Goal: Book appointment/travel/reservation

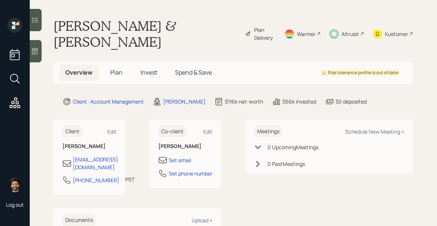
click at [153, 65] on h5 "Invest" at bounding box center [148, 73] width 29 height 16
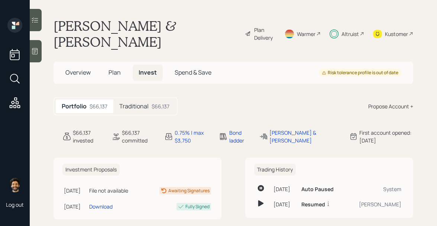
click at [254, 28] on div "Plan Delivery" at bounding box center [264, 34] width 21 height 16
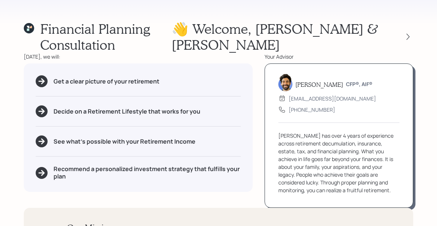
click at [410, 42] on div "👋 Welcome , Larry & Melinda" at bounding box center [291, 37] width 241 height 32
click at [407, 37] on icon at bounding box center [407, 36] width 7 height 7
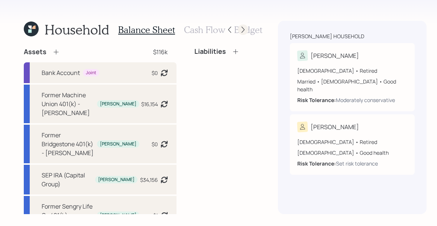
click at [239, 29] on icon at bounding box center [242, 29] width 7 height 7
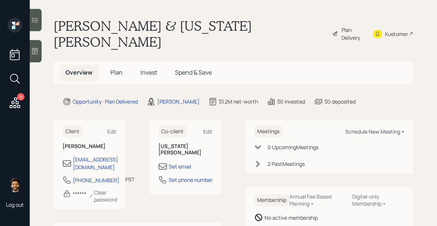
click at [362, 128] on div "Schedule New Meeting +" at bounding box center [374, 131] width 59 height 7
select select "f14b762f-c7c2-4b89-9227-8fa891345eea"
